Goal: Transaction & Acquisition: Purchase product/service

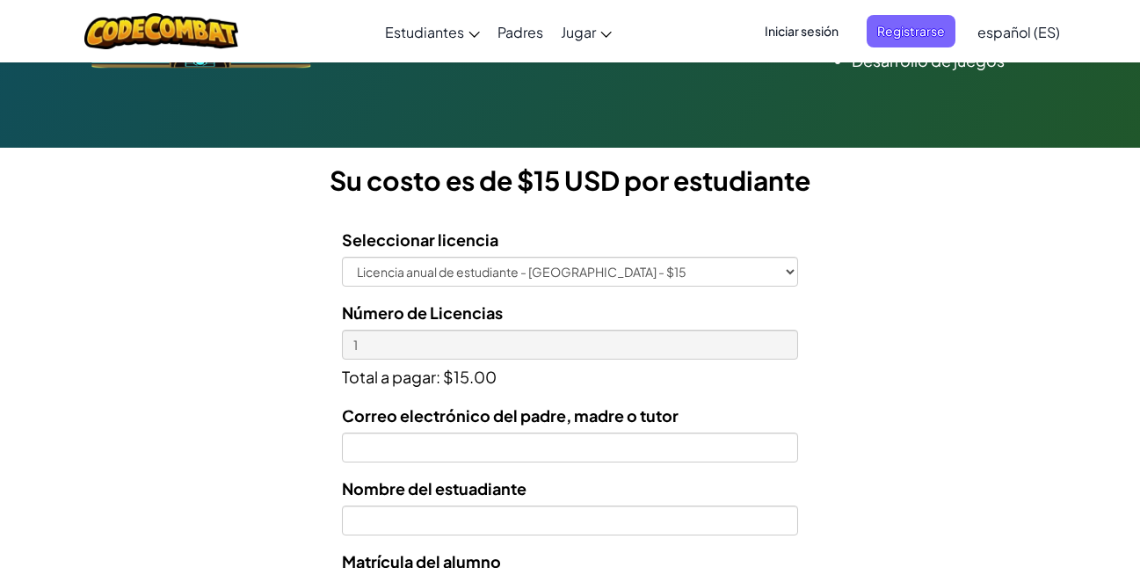
scroll to position [439, 0]
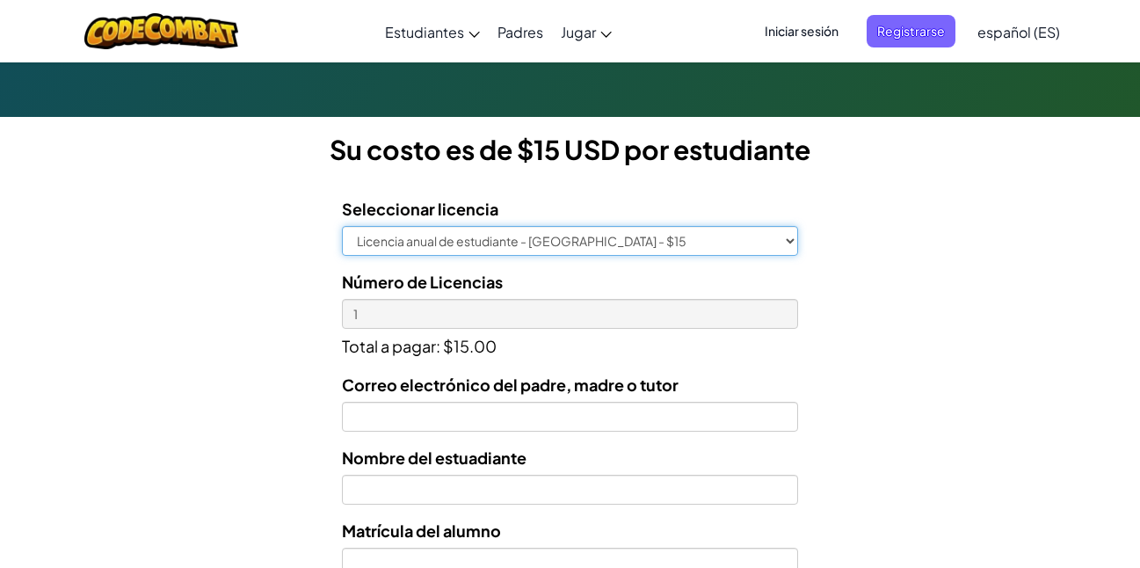
click at [790, 237] on select "Licencia anual de estudiante - [GEOGRAPHIC_DATA] - $15" at bounding box center [570, 241] width 456 height 30
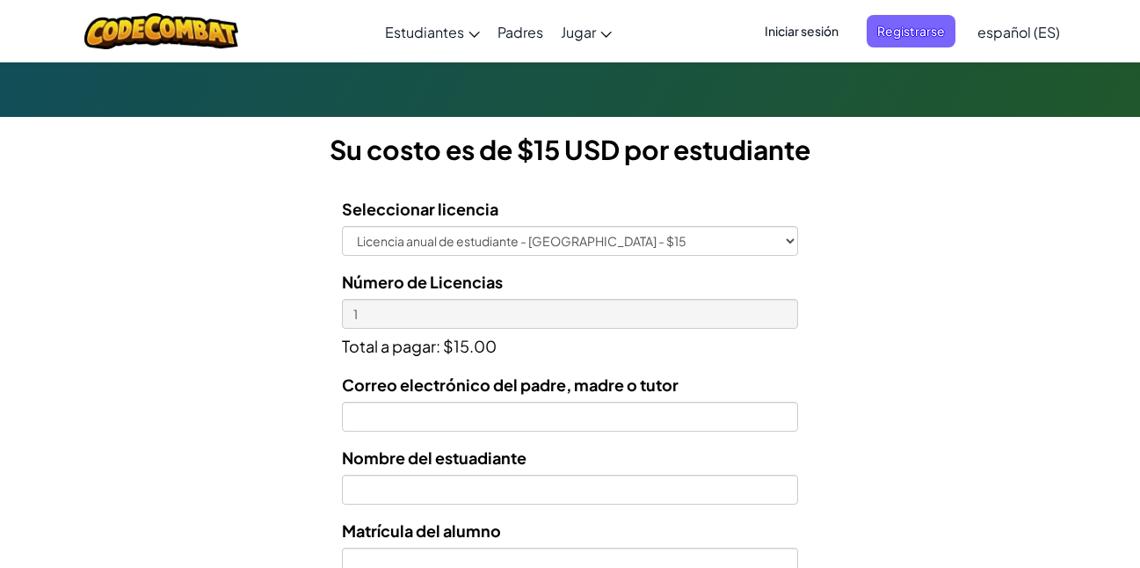
scroll to position [527, 0]
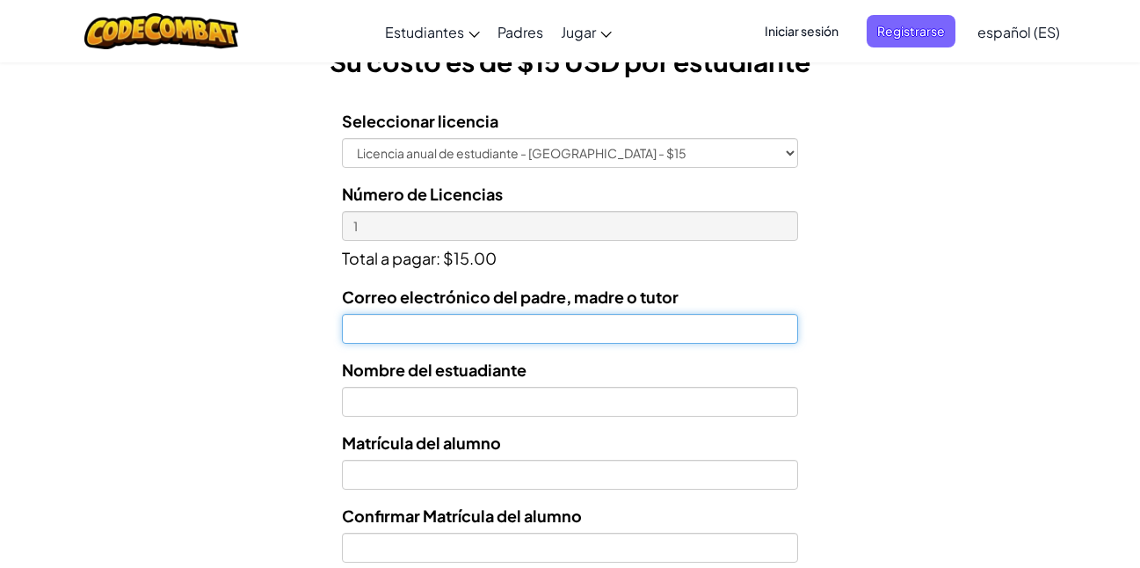
click at [511, 334] on input "Correo electrónico del padre, madre o tutor" at bounding box center [570, 329] width 456 height 30
click at [423, 330] on input "[EMAIL_ADDRESS][DOMAIN_NAME]" at bounding box center [570, 329] width 456 height 30
type input "[EMAIL_ADDRESS][DOMAIN_NAME]"
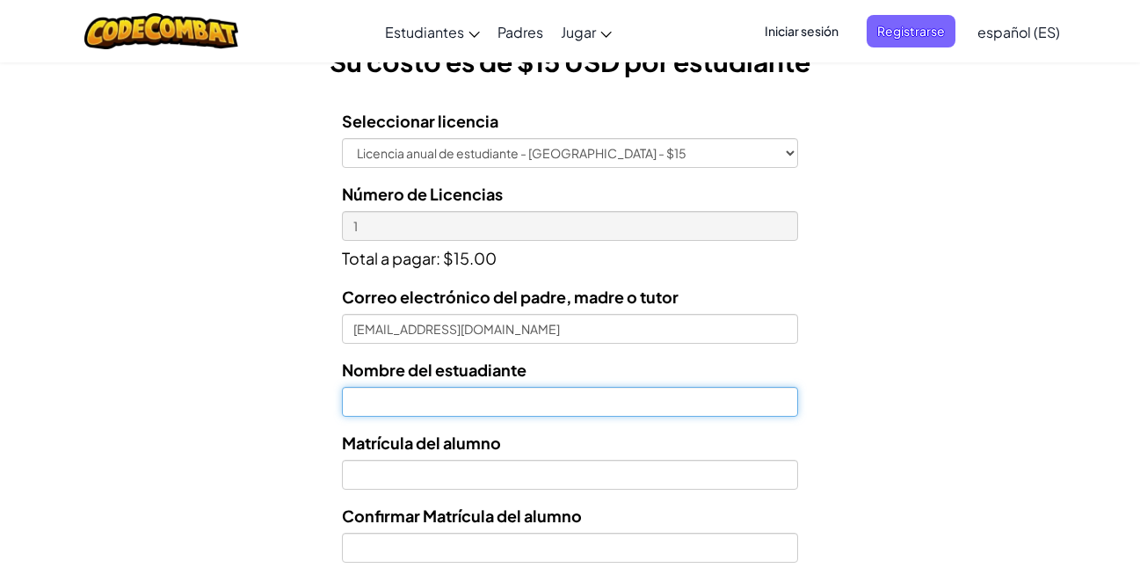
click at [434, 395] on input "text" at bounding box center [570, 402] width 456 height 30
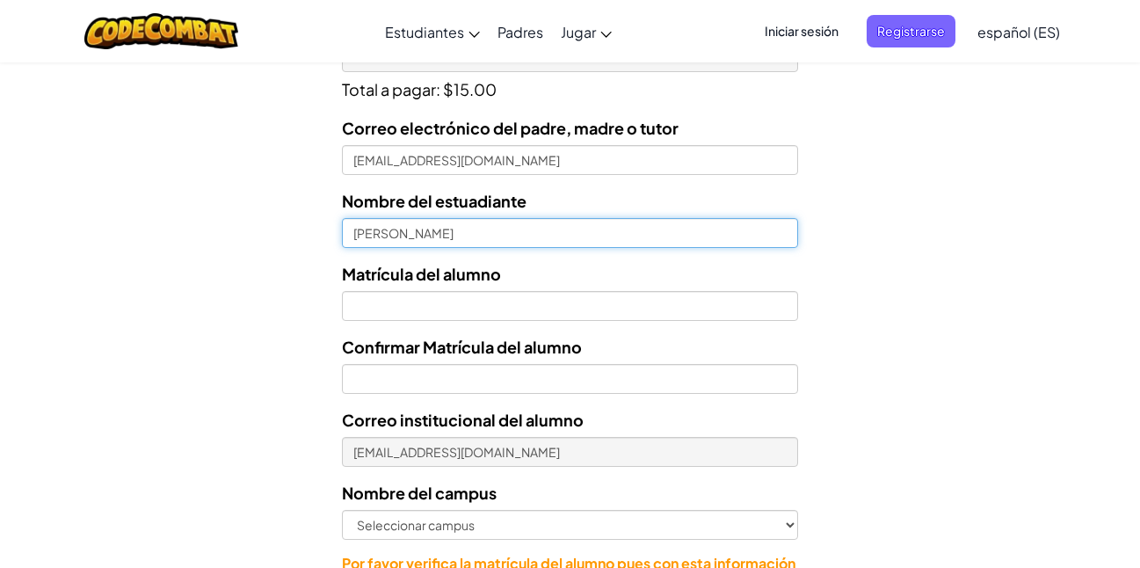
scroll to position [703, 0]
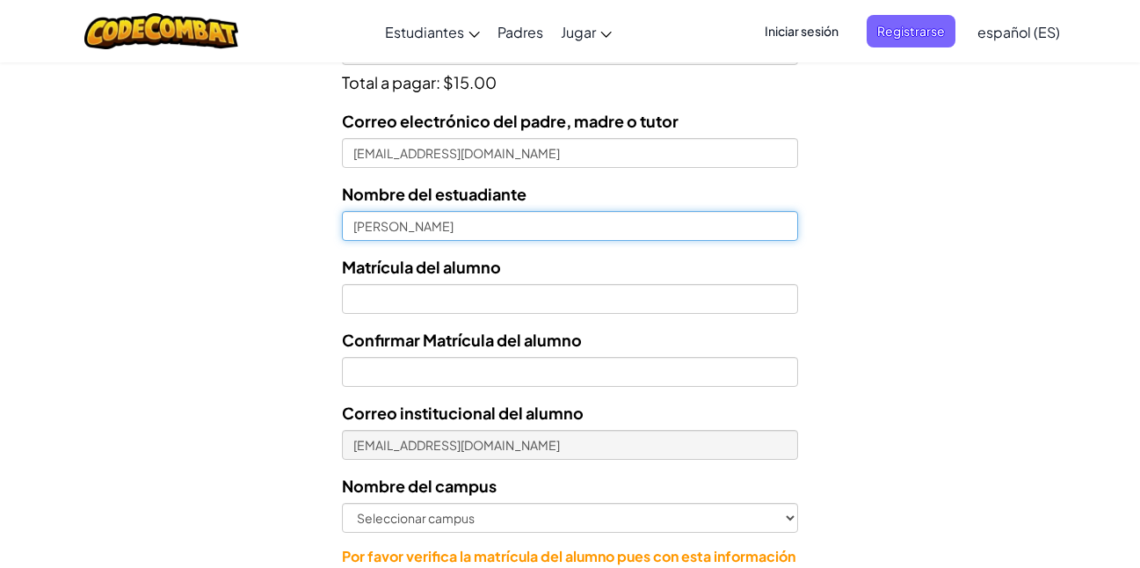
type input "[PERSON_NAME]"
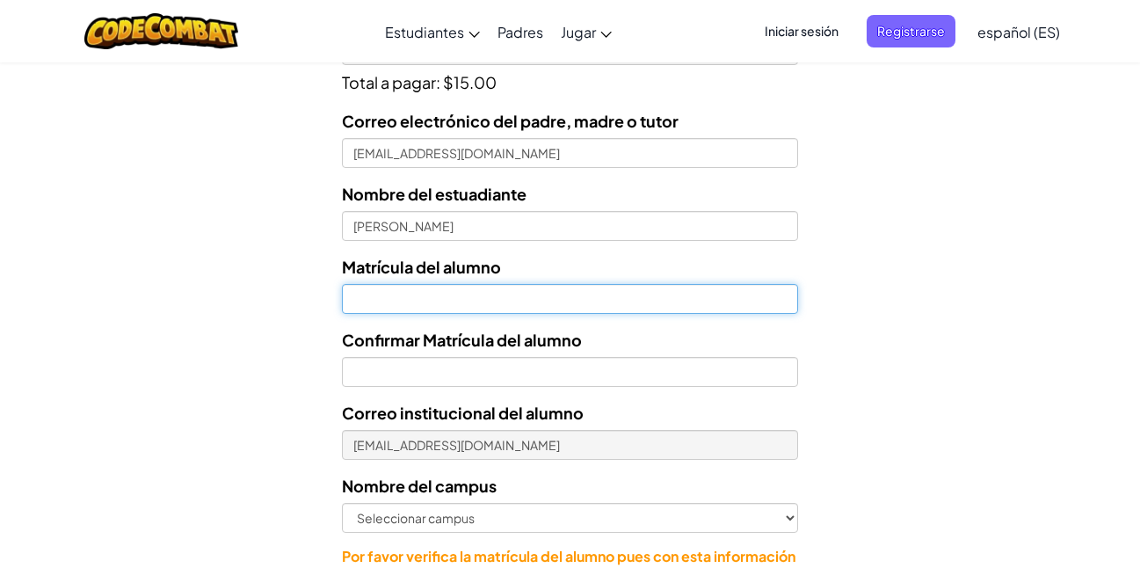
click at [406, 304] on input "Nombre del estuadiante" at bounding box center [570, 299] width 456 height 30
type input "A"
type input "a"
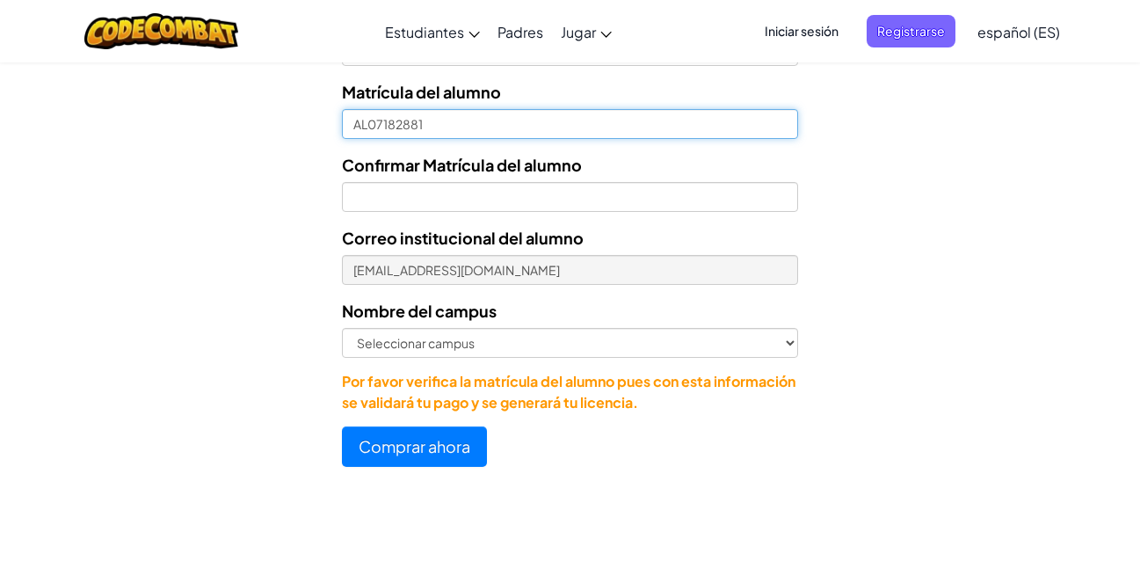
scroll to position [879, 0]
type input "AL07182881"
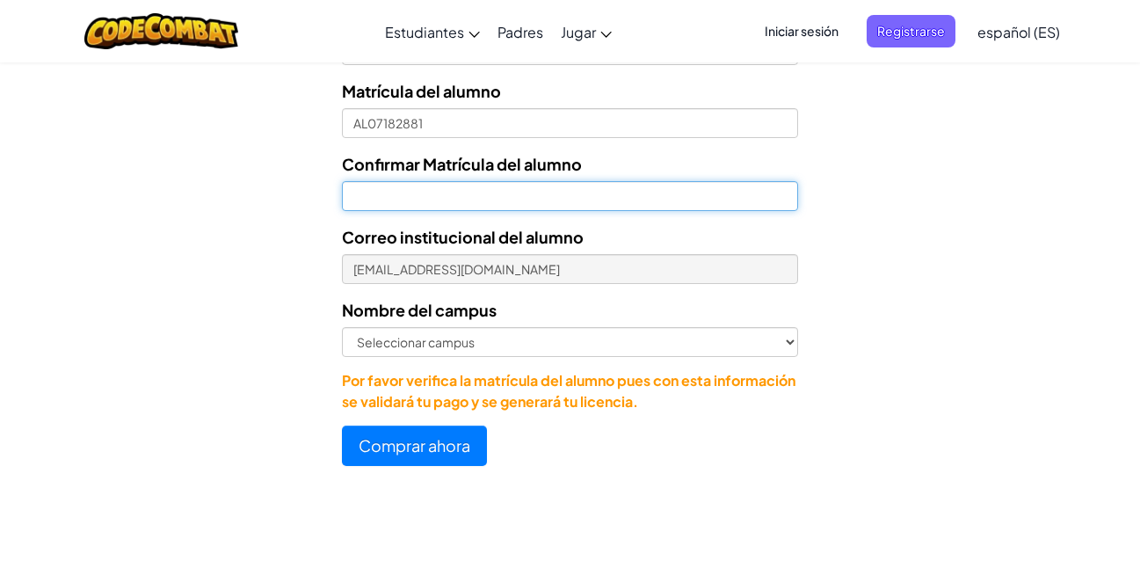
click at [467, 187] on input "Confirmar Matrícula del alumno" at bounding box center [570, 196] width 456 height 30
type input "AL07182881"
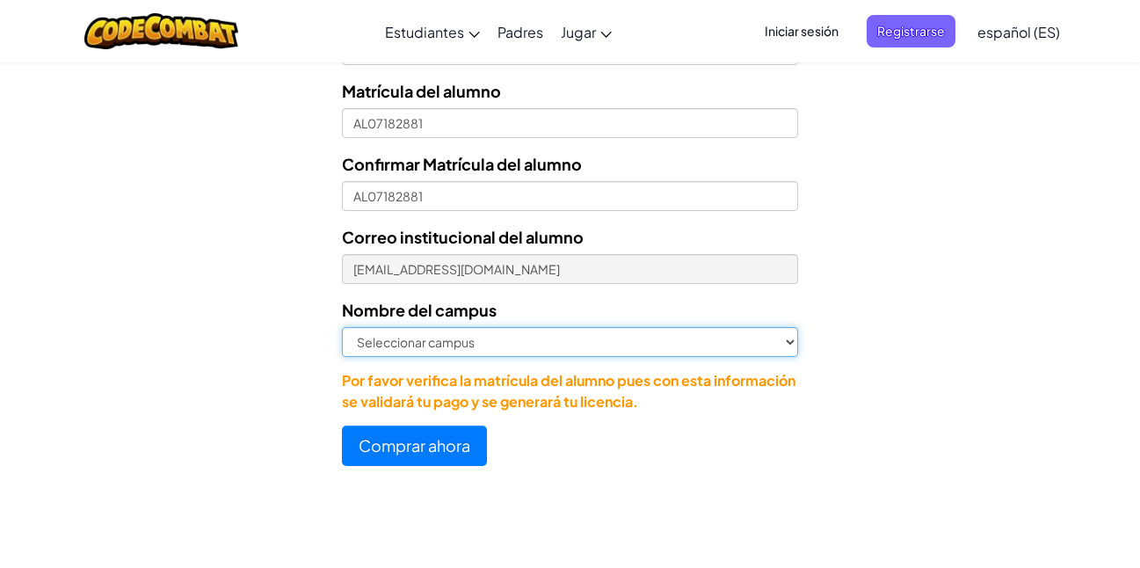
click at [500, 340] on select "Seleccionar campus Cancún Central Chihuahua Ciudad Juárez Ciudad Obregón Cuauti…" at bounding box center [570, 342] width 456 height 30
select select "Cancún"
click at [342, 327] on select "Seleccionar campus Cancún Central Chihuahua Ciudad Juárez Ciudad Obregón Cuauti…" at bounding box center [570, 342] width 456 height 30
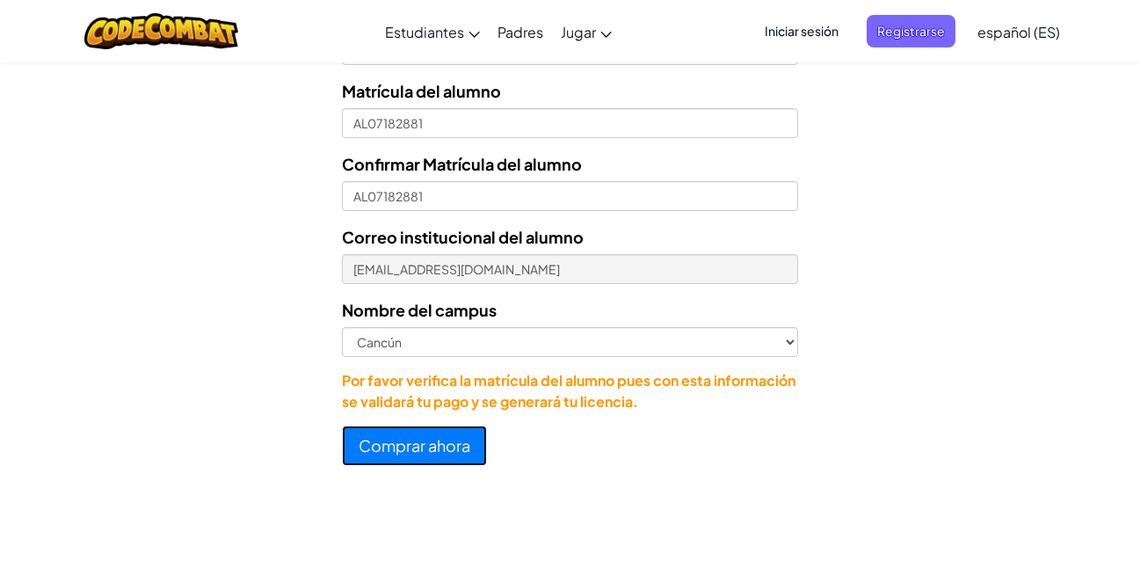
click at [430, 447] on button "Comprar ahora" at bounding box center [414, 445] width 145 height 40
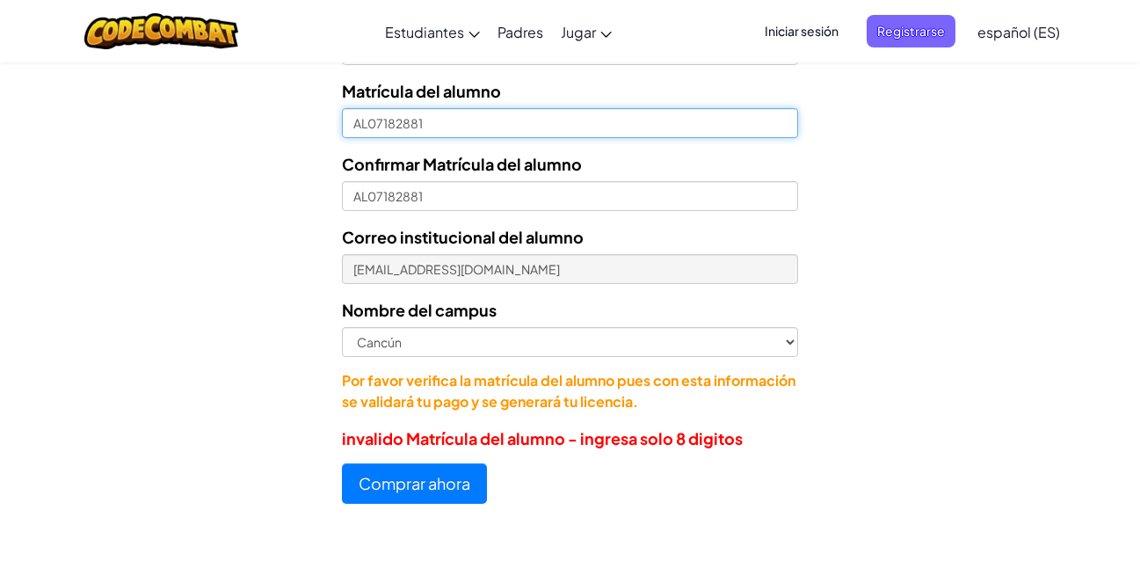
click at [366, 127] on input "AL07182881" at bounding box center [570, 123] width 456 height 30
type input "07182881"
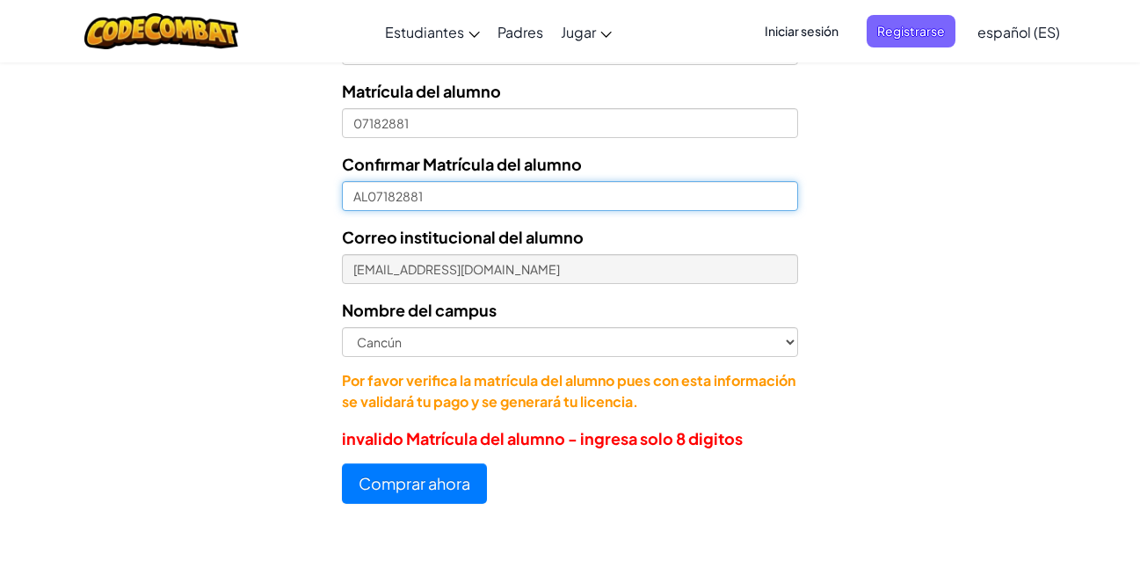
click at [367, 197] on input "AL07182881" at bounding box center [570, 196] width 456 height 30
type input "07182881"
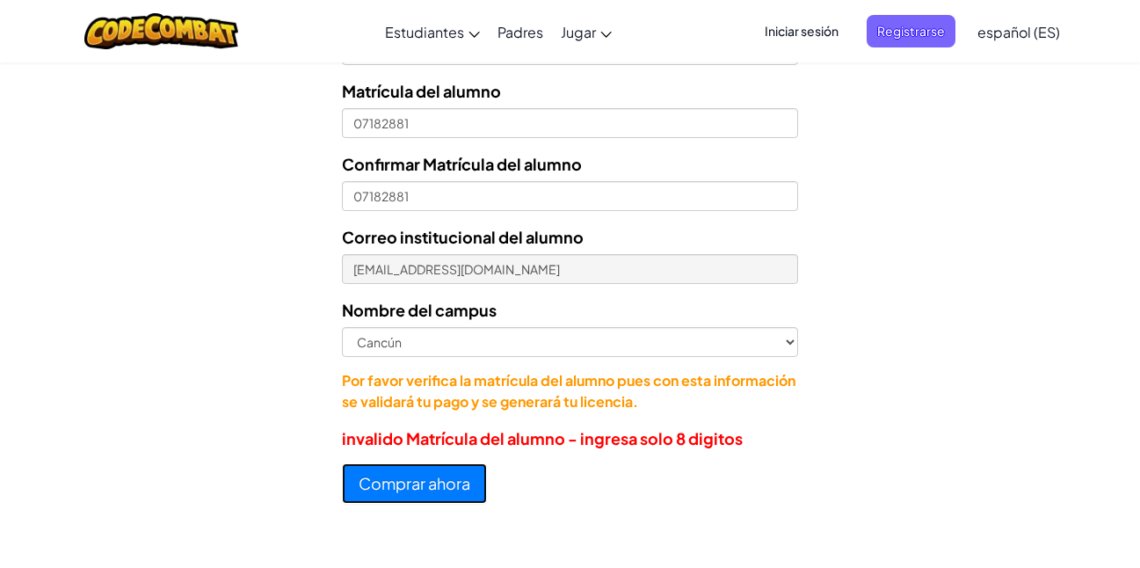
click at [446, 480] on button "Comprar ahora" at bounding box center [414, 483] width 145 height 40
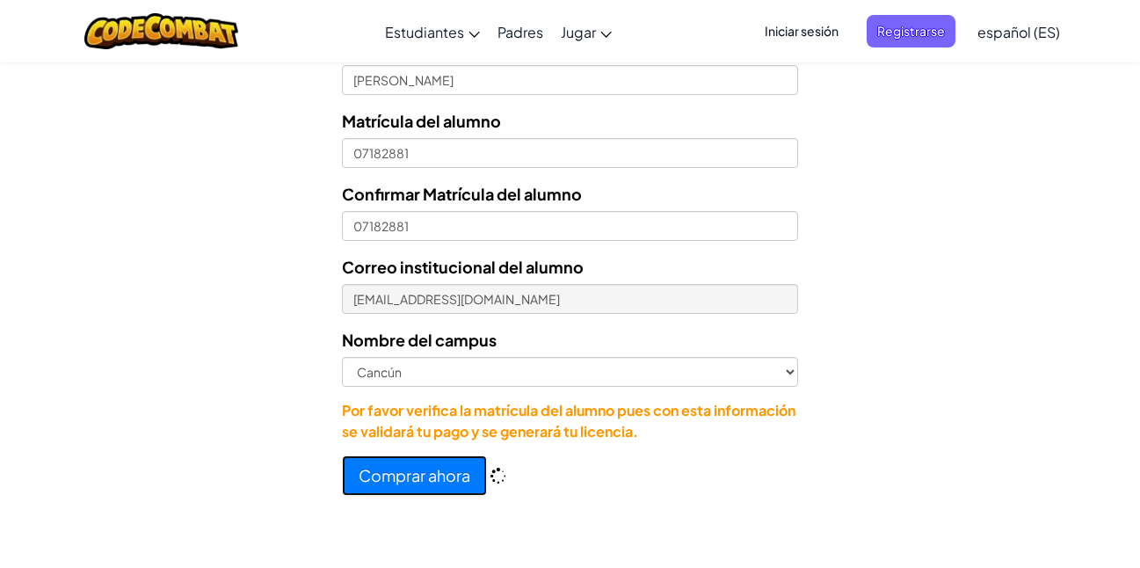
scroll to position [879, 0]
